Goal: Task Accomplishment & Management: Manage account settings

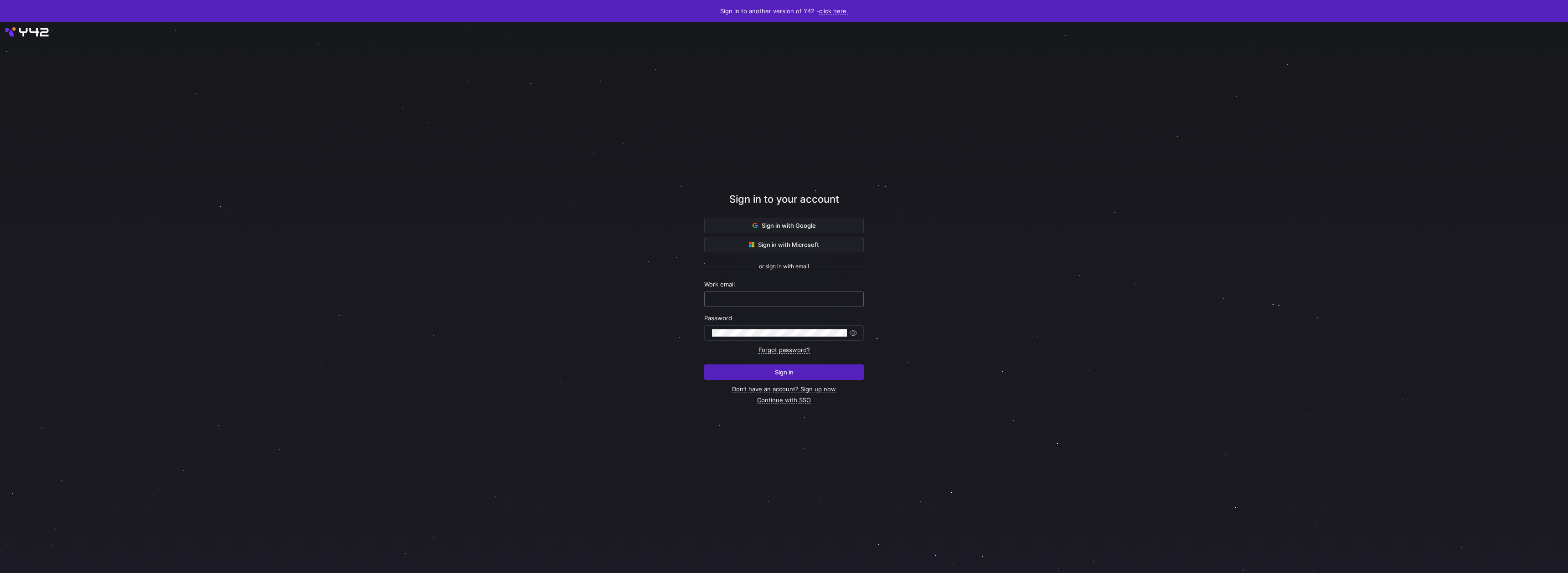
click at [763, 305] on div at bounding box center [784, 299] width 144 height 15
click at [764, 302] on input "text" at bounding box center [784, 299] width 144 height 7
type input "[PERSON_NAME][EMAIL_ADDRESS][DOMAIN_NAME]"
click at [788, 380] on div "Sign in with Google Sign in with Microsoft or sign in with email Work email bro…" at bounding box center [784, 311] width 159 height 186
click at [785, 375] on span "Sign in" at bounding box center [784, 372] width 19 height 7
